Goal: Task Accomplishment & Management: Complete application form

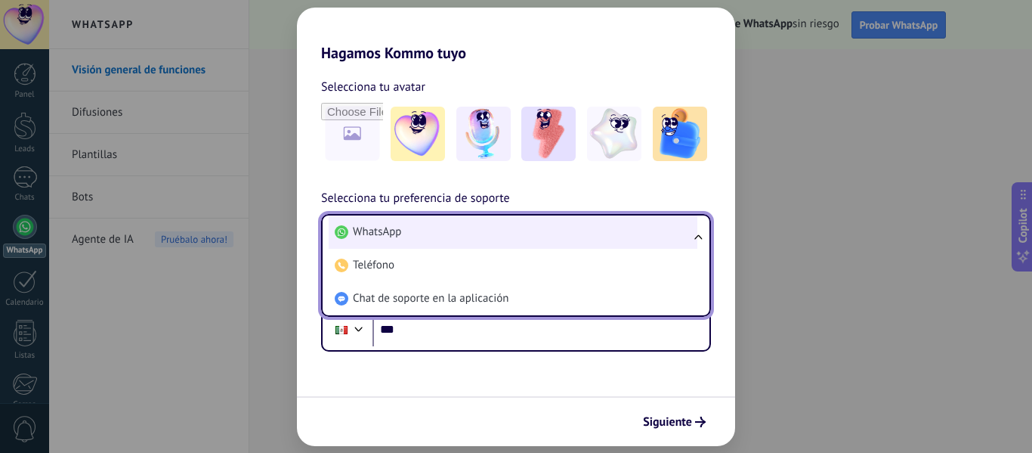
click at [459, 231] on li "WhatsApp" at bounding box center [513, 231] width 369 height 33
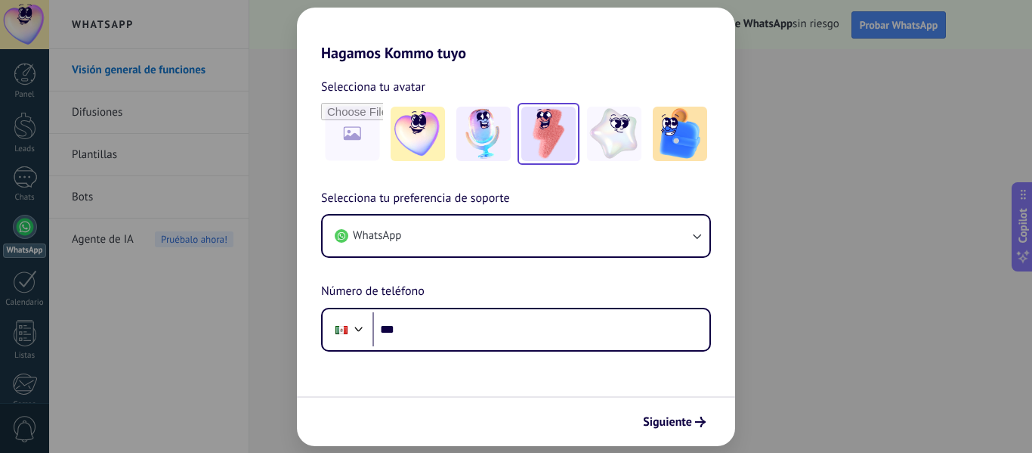
click at [554, 124] on img at bounding box center [548, 134] width 54 height 54
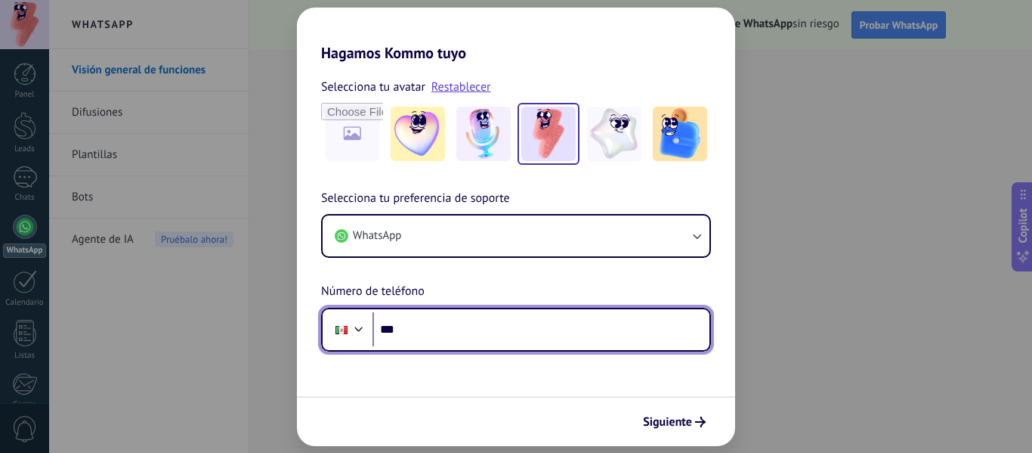
click at [458, 316] on input "***" at bounding box center [540, 329] width 337 height 35
type input "**********"
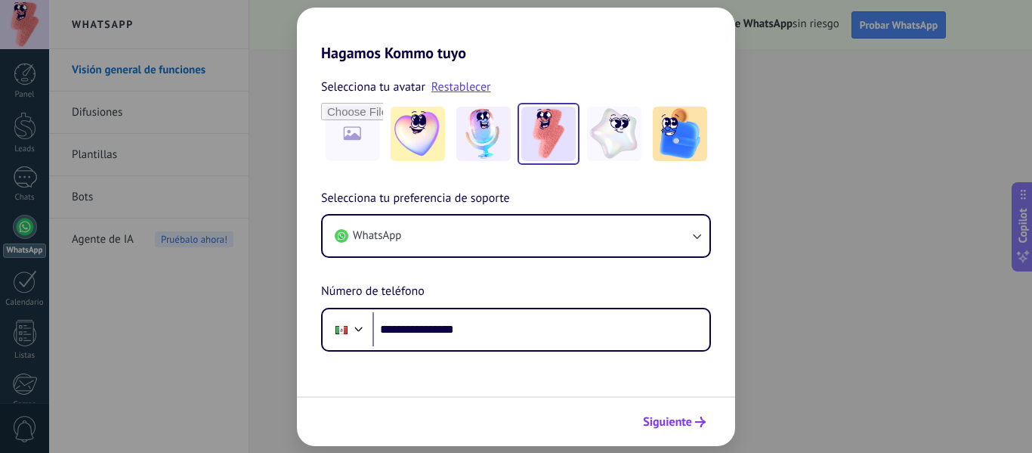
click at [666, 431] on button "Siguiente" at bounding box center [674, 422] width 76 height 26
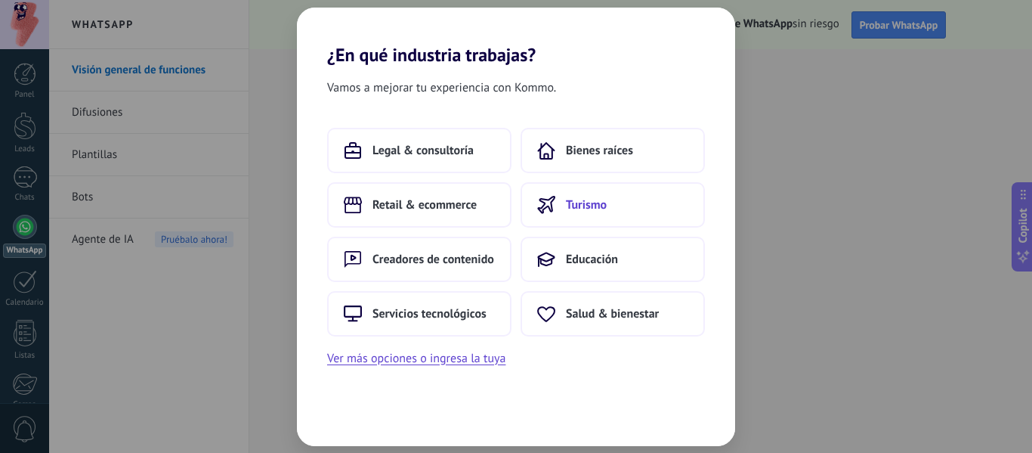
click at [639, 200] on button "Turismo" at bounding box center [613, 204] width 184 height 45
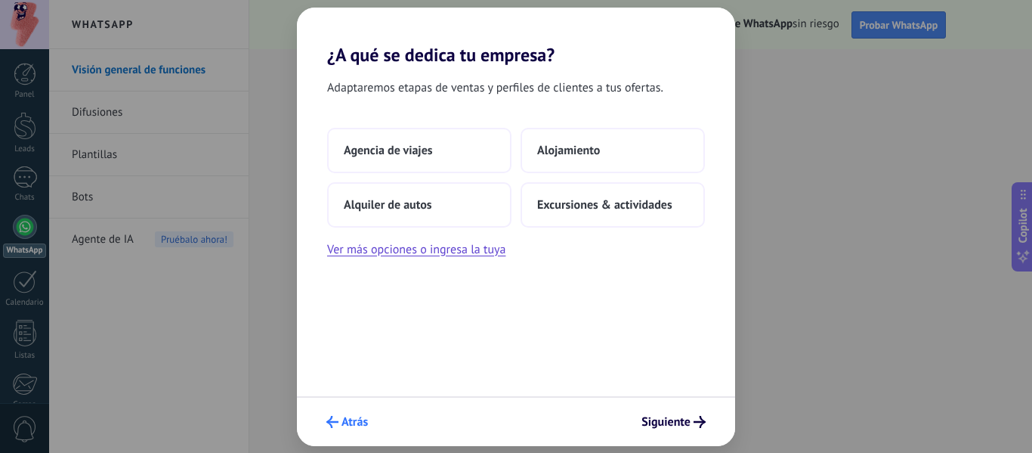
click at [331, 414] on button "Atrás" at bounding box center [347, 422] width 55 height 26
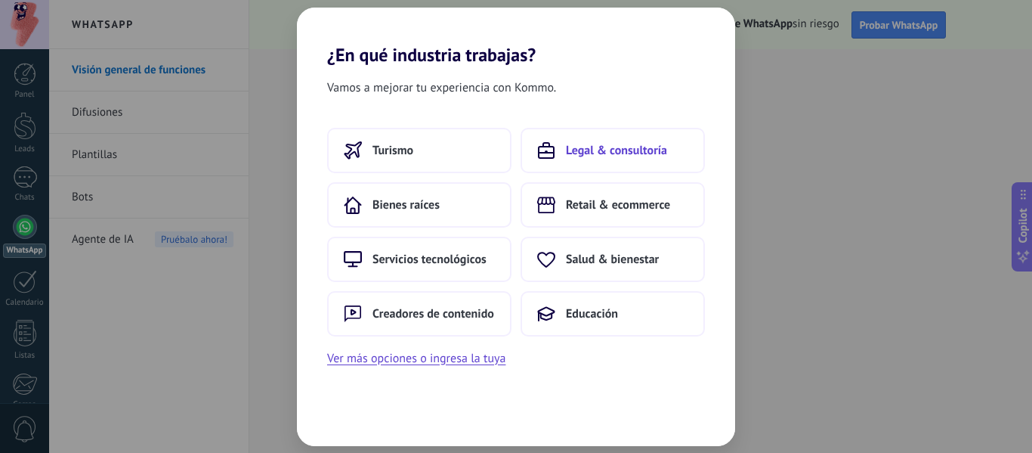
click at [579, 160] on button "Legal & consultoría" at bounding box center [613, 150] width 184 height 45
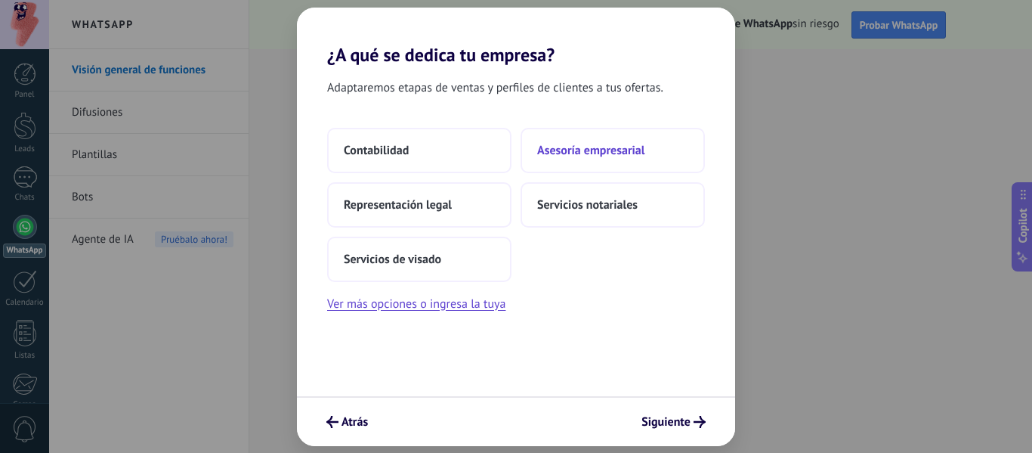
click at [591, 146] on span "Asesoría empresarial" at bounding box center [590, 150] width 107 height 15
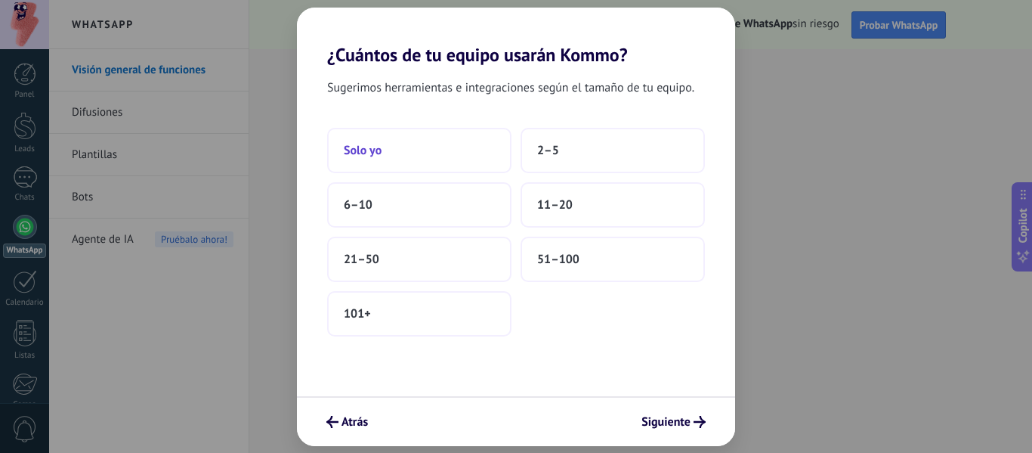
click at [434, 147] on button "Solo yo" at bounding box center [419, 150] width 184 height 45
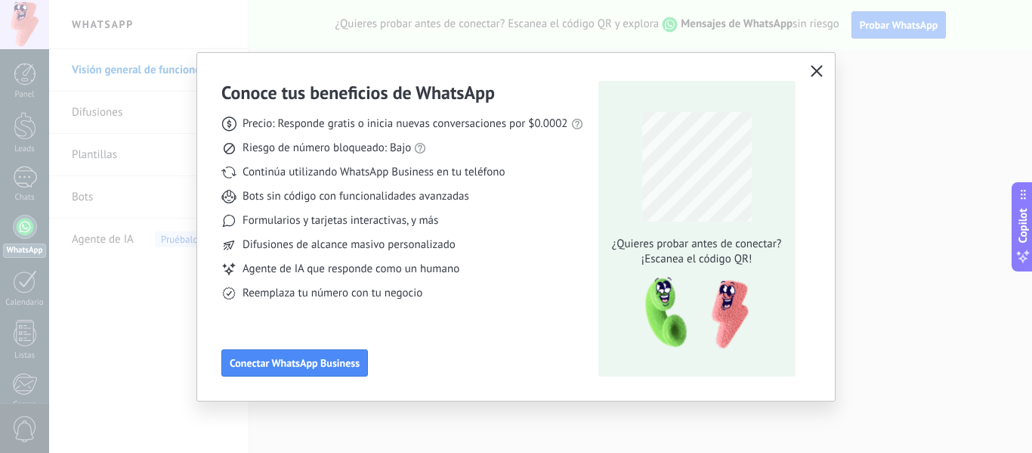
click at [818, 69] on icon "button" at bounding box center [817, 71] width 12 height 12
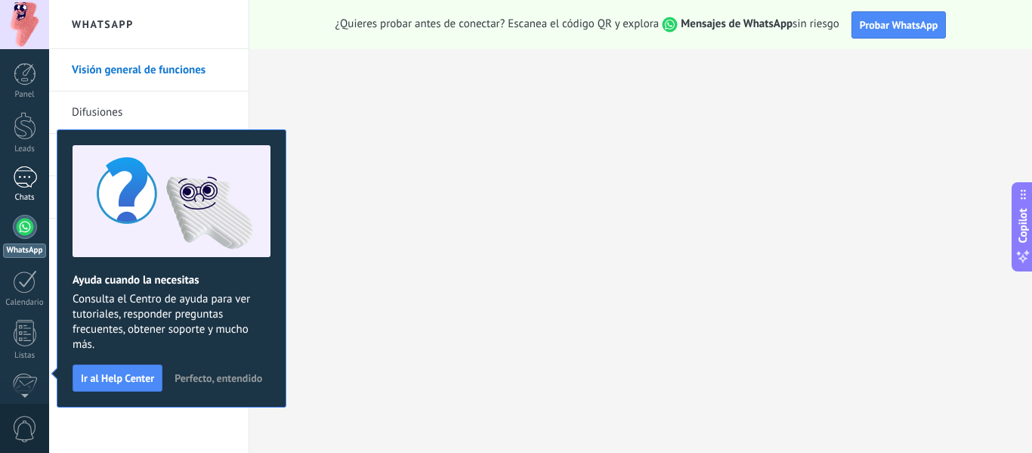
click at [29, 170] on div at bounding box center [25, 177] width 24 height 22
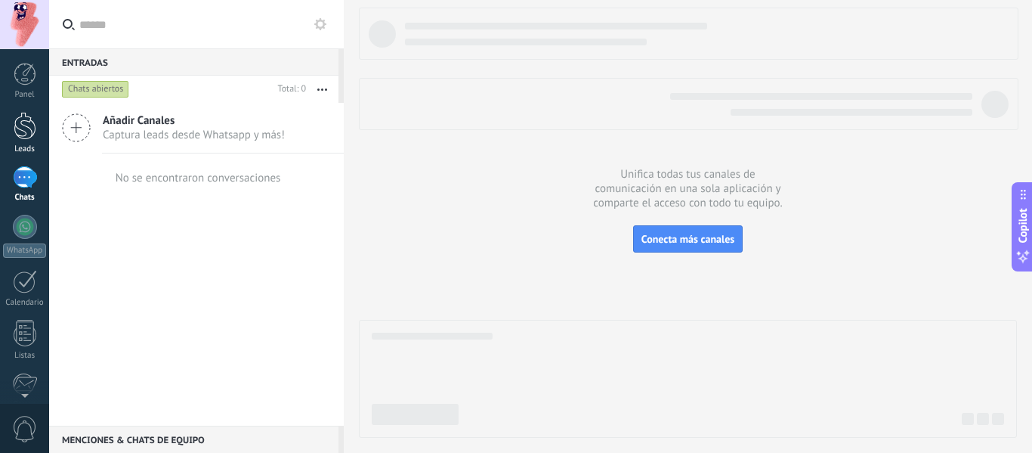
click at [28, 131] on div at bounding box center [25, 126] width 23 height 28
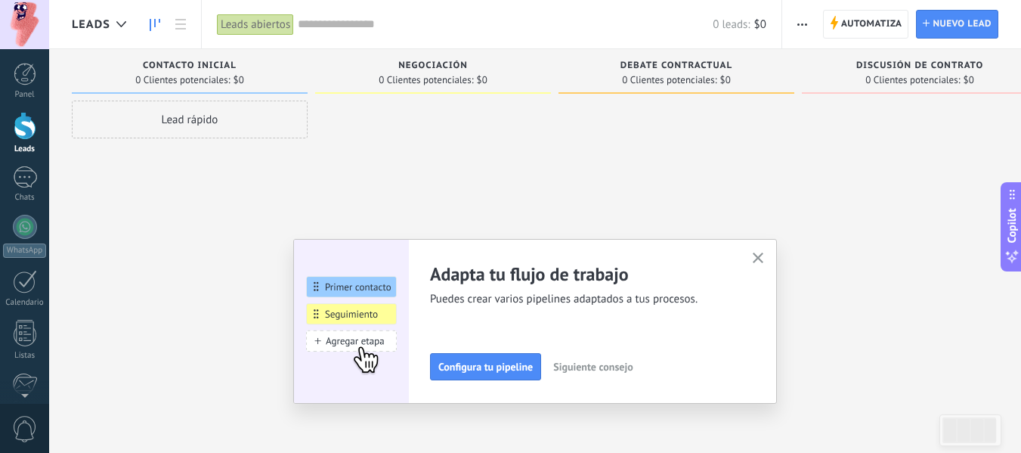
click at [763, 252] on button "button" at bounding box center [758, 259] width 19 height 20
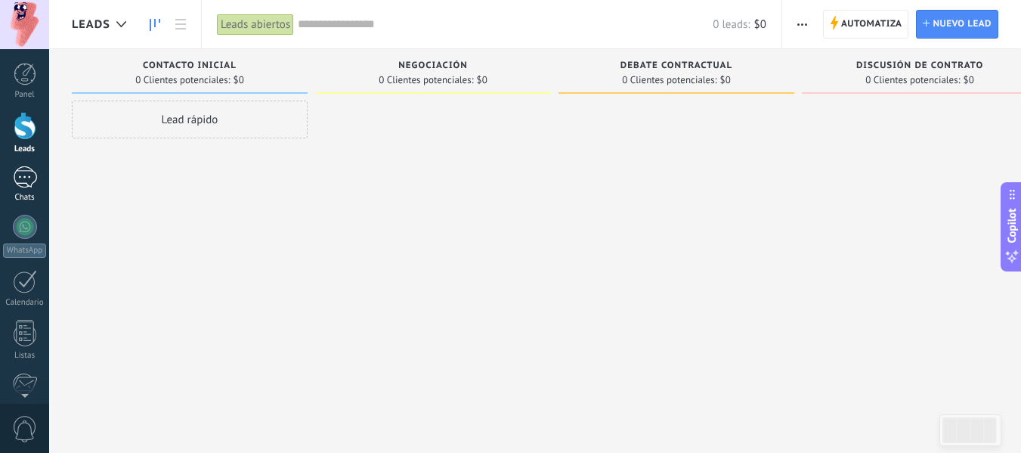
click at [13, 184] on div at bounding box center [25, 177] width 24 height 22
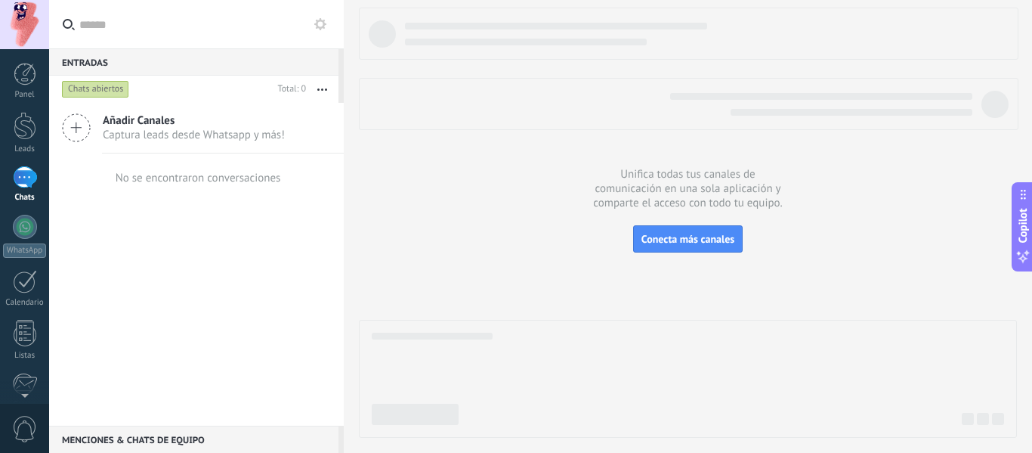
click at [85, 121] on icon at bounding box center [76, 127] width 29 height 29
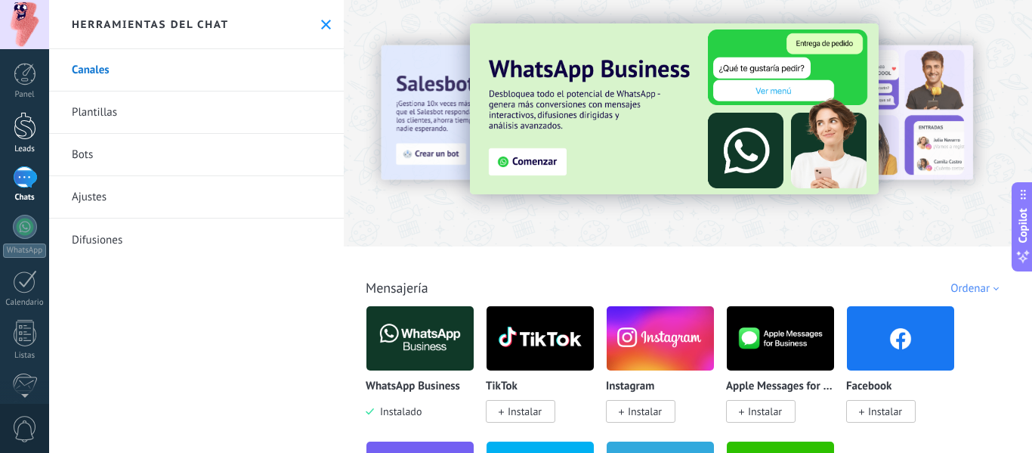
click at [22, 130] on div at bounding box center [25, 126] width 23 height 28
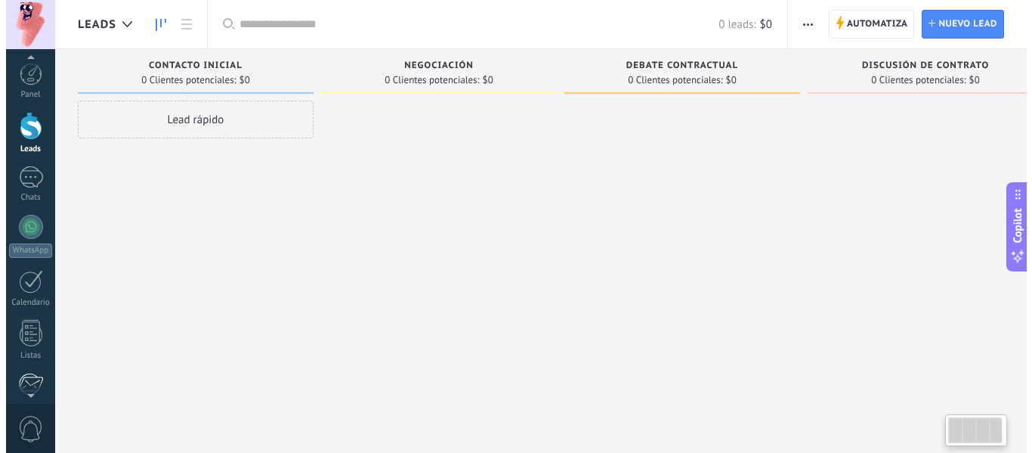
scroll to position [76, 0]
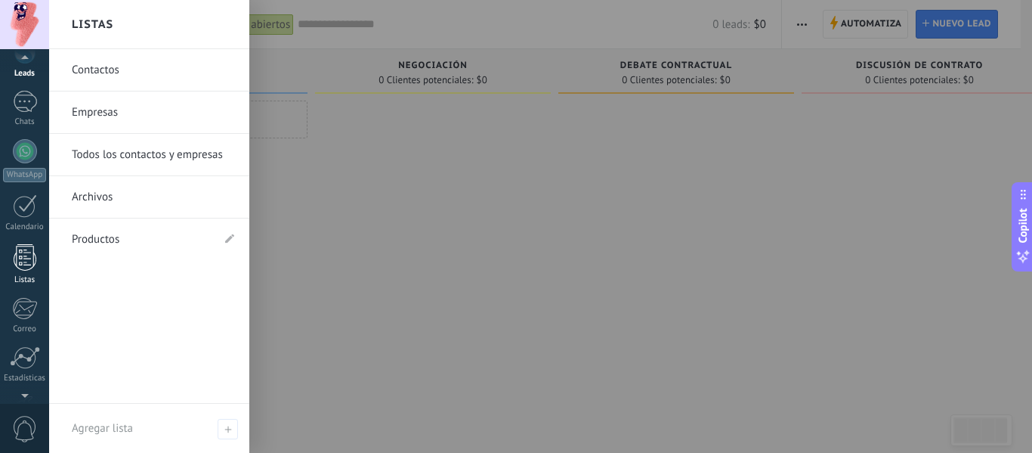
click at [21, 248] on div at bounding box center [25, 257] width 23 height 26
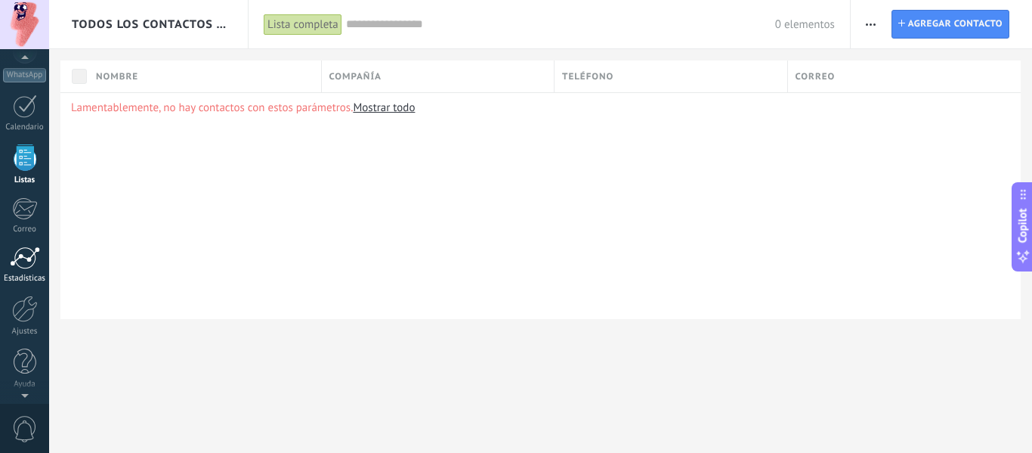
scroll to position [176, 0]
click at [22, 212] on div at bounding box center [24, 207] width 25 height 23
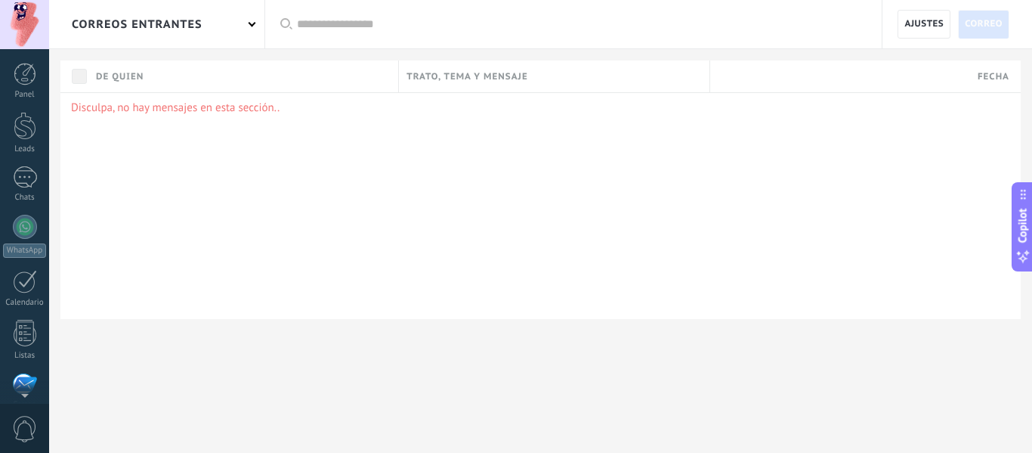
scroll to position [147, 0]
